Goal: Find contact information: Find contact information

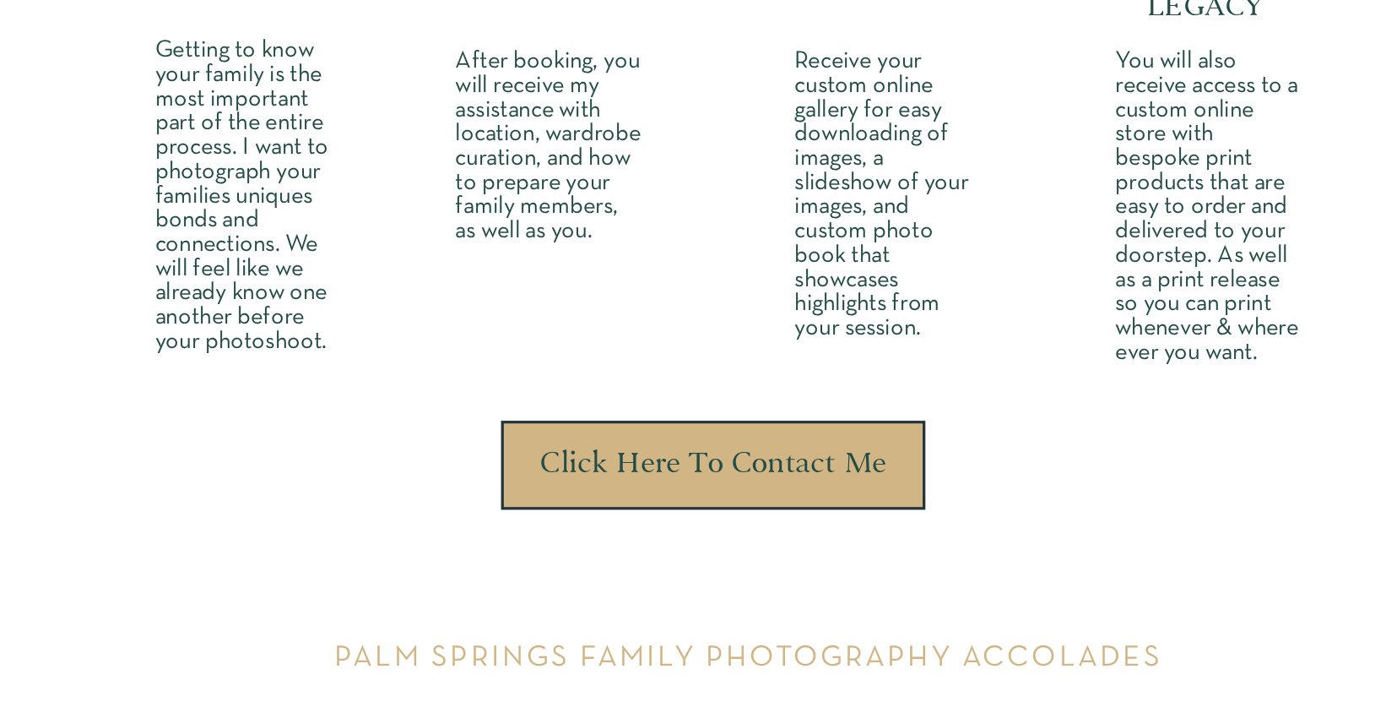
scroll to position [4581, 0]
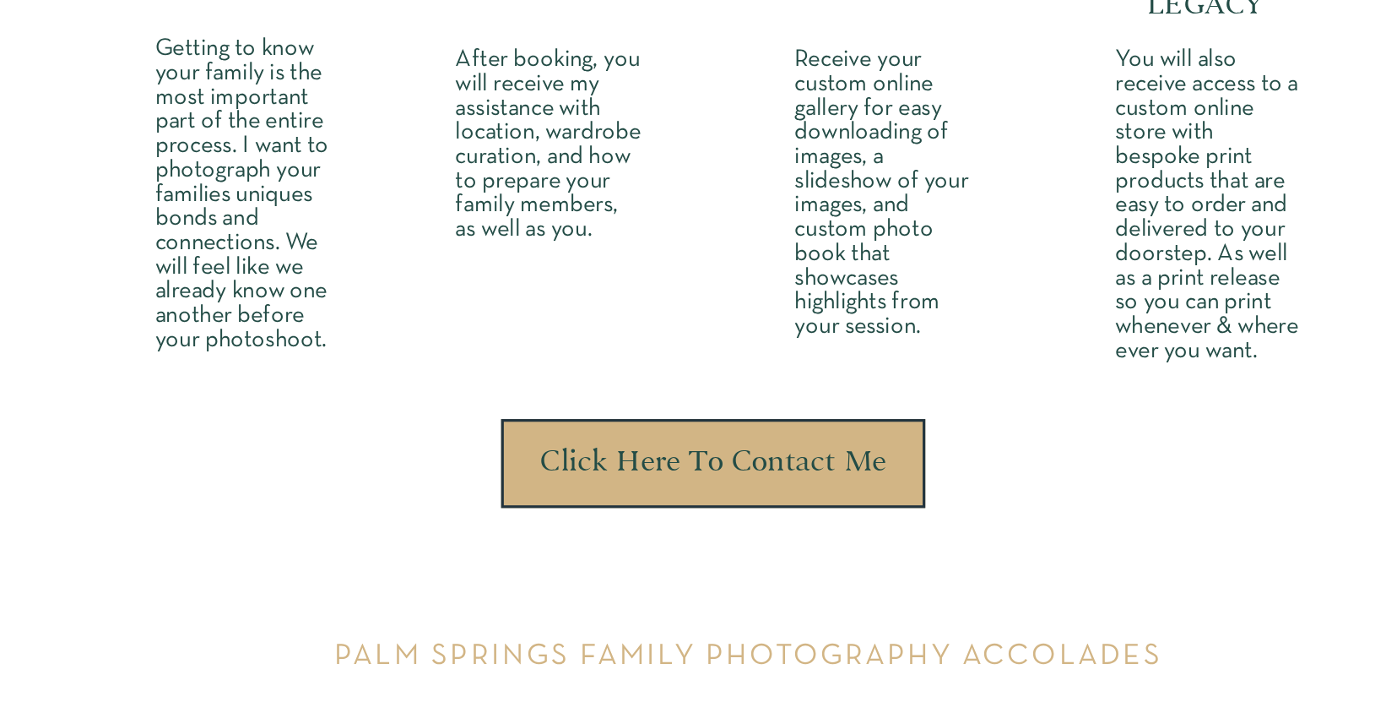
click at [725, 560] on h3 "Click Here To Contact Me" at bounding box center [686, 552] width 225 height 21
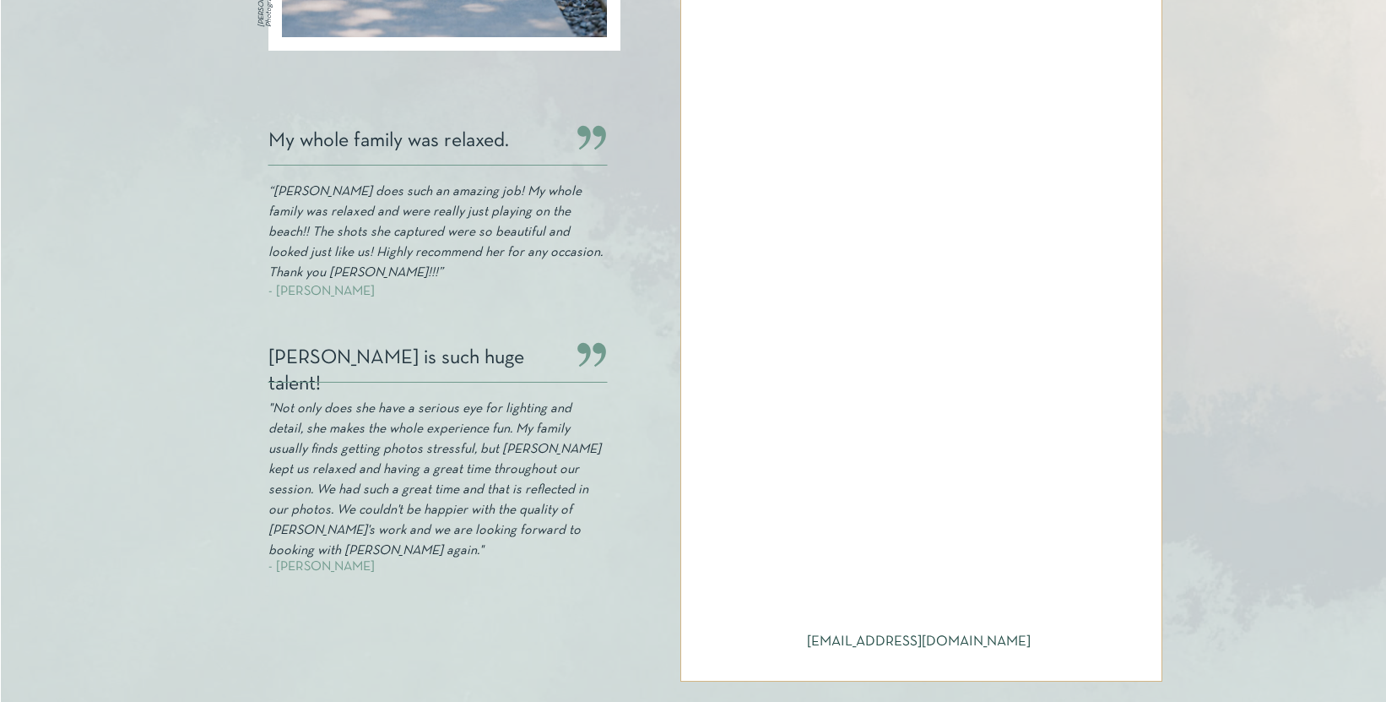
scroll to position [555, 0]
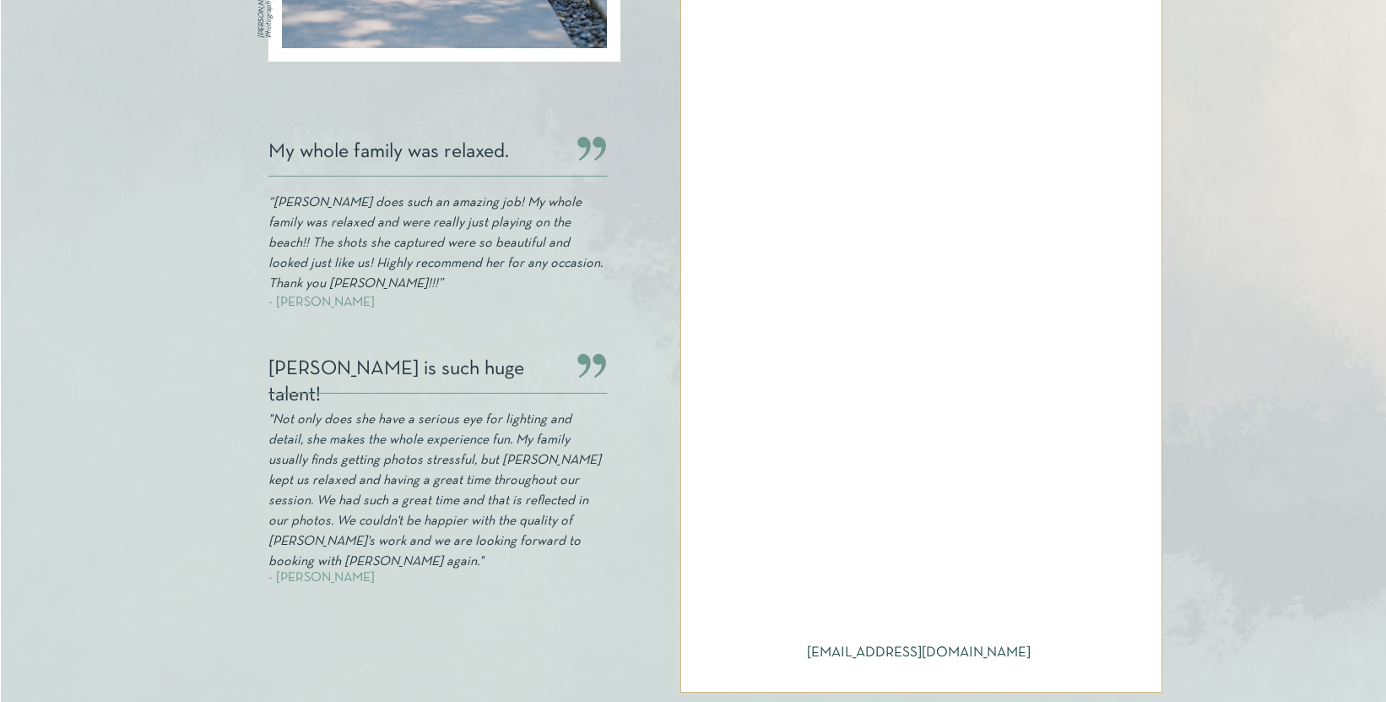
drag, startPoint x: 1040, startPoint y: 649, endPoint x: 1029, endPoint y: 650, distance: 11.0
click at [1029, 650] on div "Let's chat! Becca Jean Photography I am thrilled to get to know you and your fa…" at bounding box center [693, 144] width 1013 height 1195
click at [1055, 652] on div at bounding box center [921, 243] width 482 height 898
drag, startPoint x: 805, startPoint y: 652, endPoint x: 1037, endPoint y: 655, distance: 232.2
click at [1037, 655] on div at bounding box center [921, 243] width 482 height 898
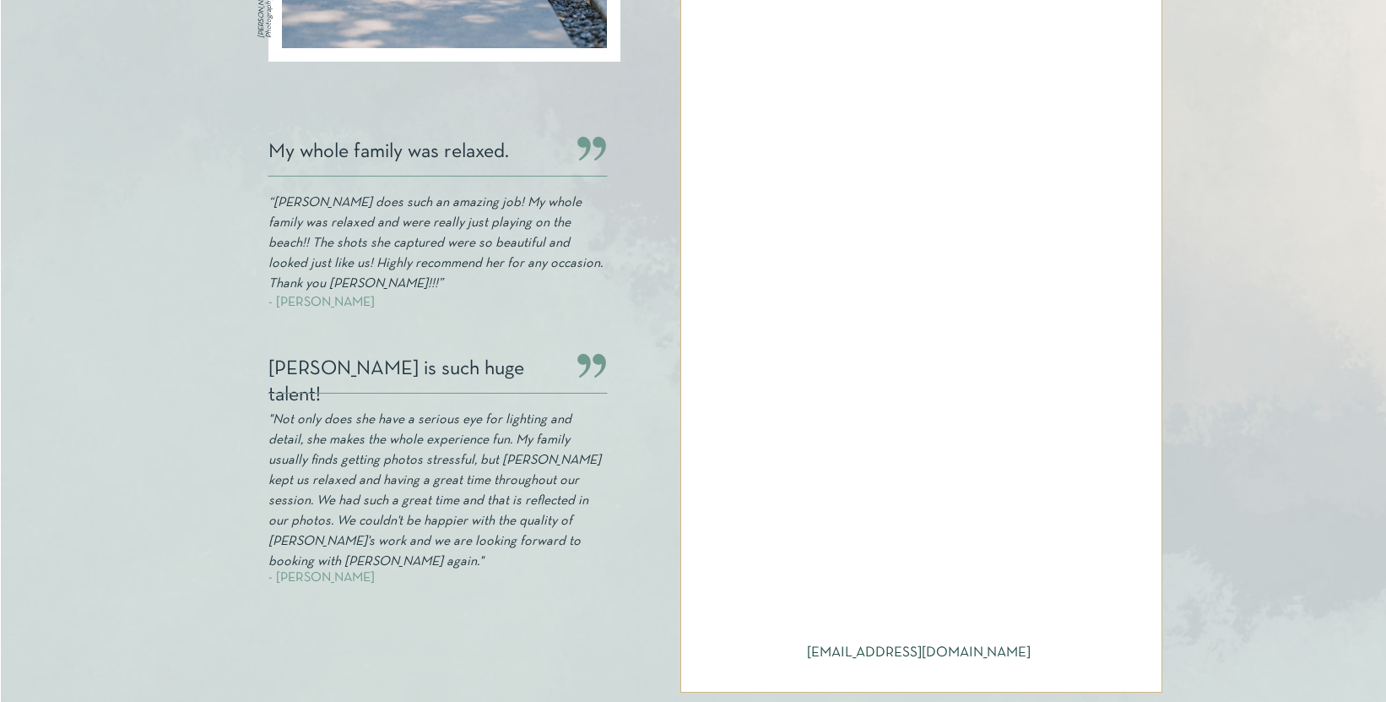
click at [1037, 655] on div at bounding box center [921, 243] width 482 height 898
drag, startPoint x: 1027, startPoint y: 653, endPoint x: 808, endPoint y: 658, distance: 218.7
click at [808, 658] on h2 "jaimebugbeephotography@gmail.com" at bounding box center [922, 653] width 230 height 18
copy h2 "jaimebugbeephotography@gmail.com"
